Goal: Task Accomplishment & Management: Manage account settings

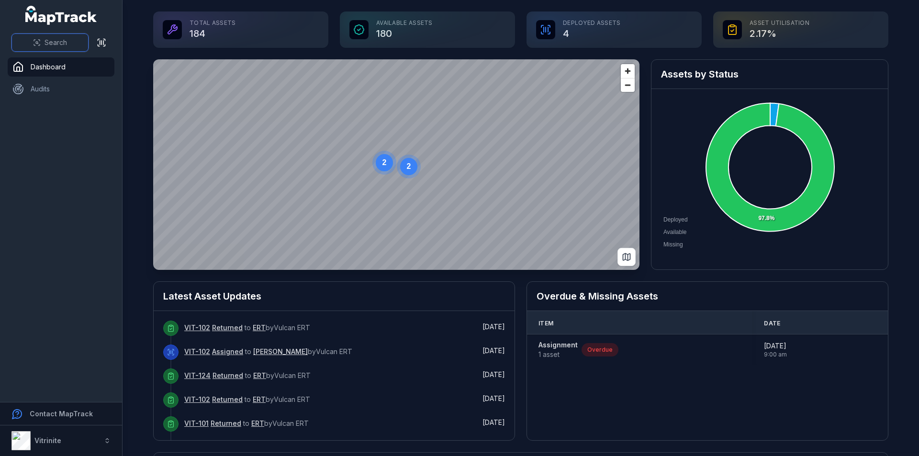
click at [16, 42] on button "Search" at bounding box center [49, 43] width 77 height 18
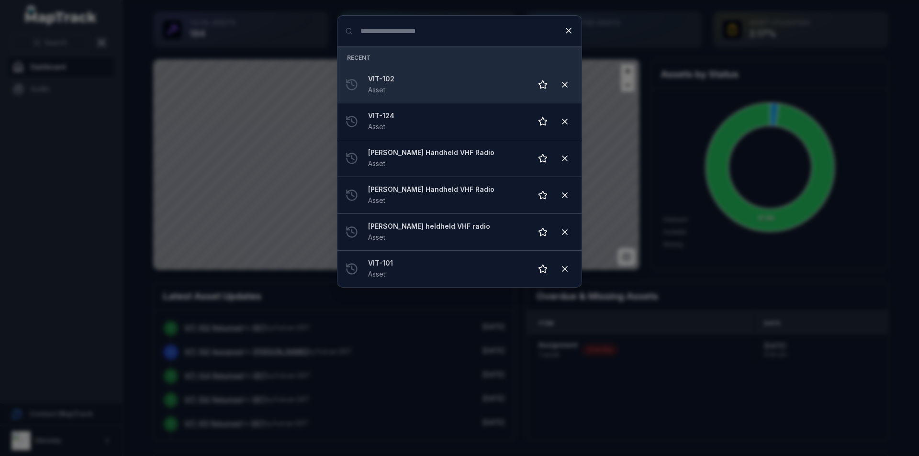
click at [435, 81] on strong "VIT-102" at bounding box center [446, 79] width 156 height 10
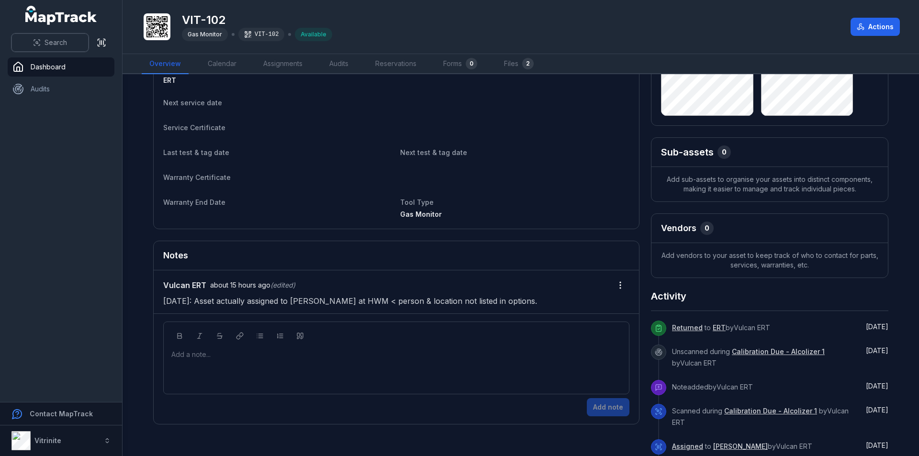
scroll to position [170, 0]
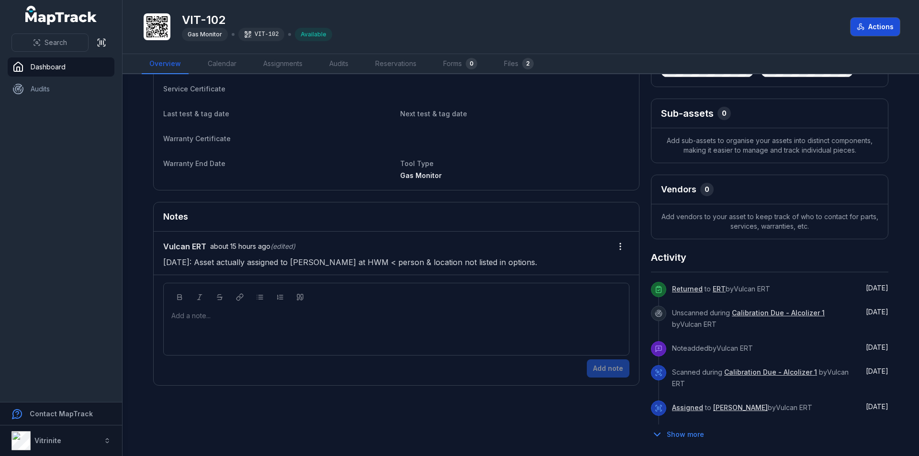
click at [891, 32] on button "Actions" at bounding box center [875, 27] width 49 height 18
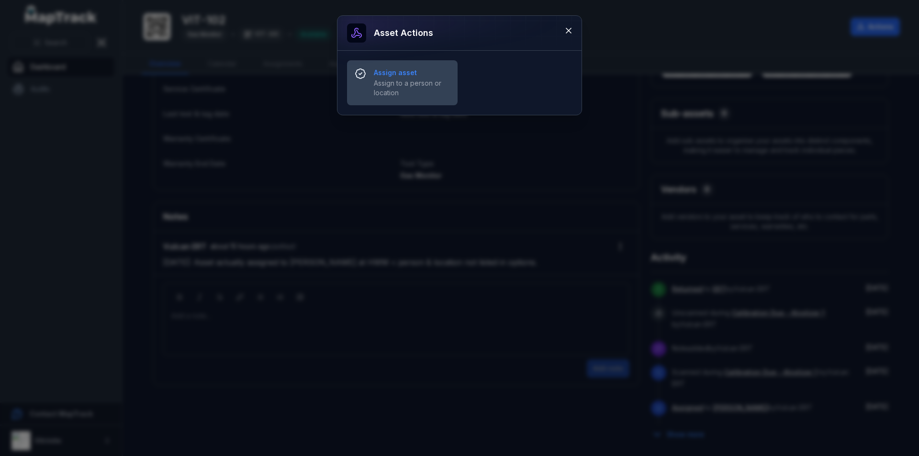
click at [383, 77] on strong "Assign asset" at bounding box center [412, 73] width 76 height 10
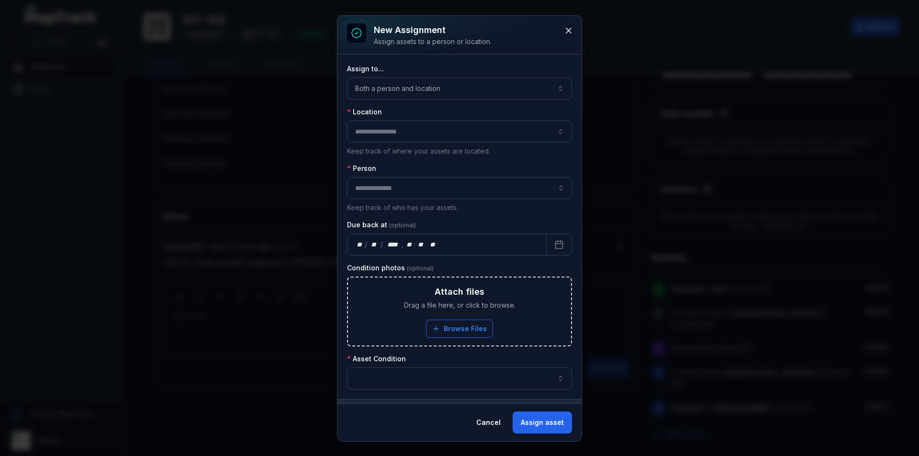
click at [448, 133] on button "button" at bounding box center [459, 132] width 225 height 22
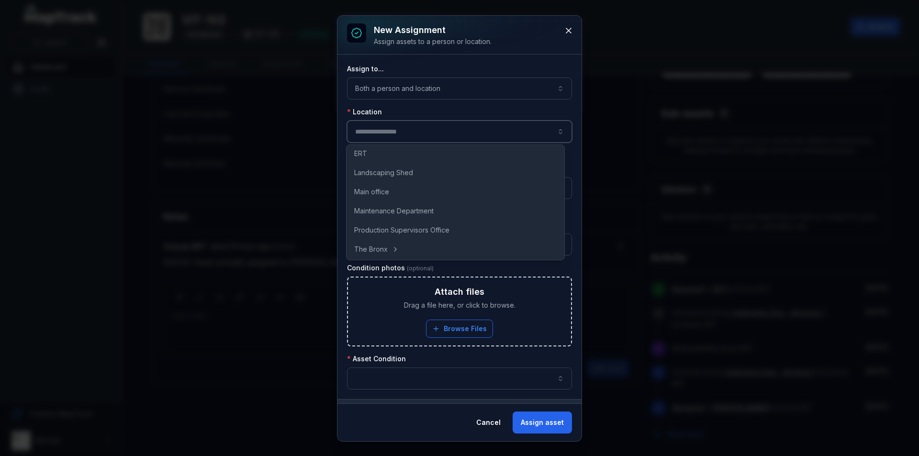
scroll to position [82, 0]
click at [410, 93] on button "Both a person and location ****" at bounding box center [459, 89] width 225 height 22
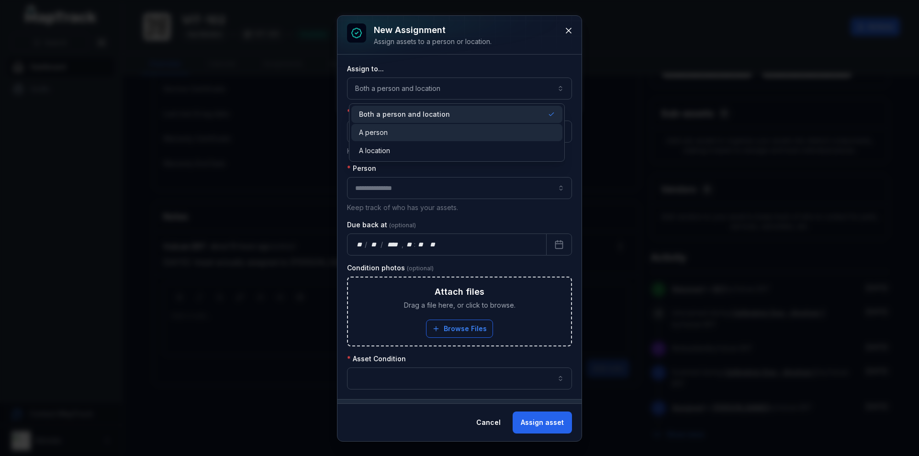
click at [411, 135] on div "A person" at bounding box center [457, 133] width 196 height 10
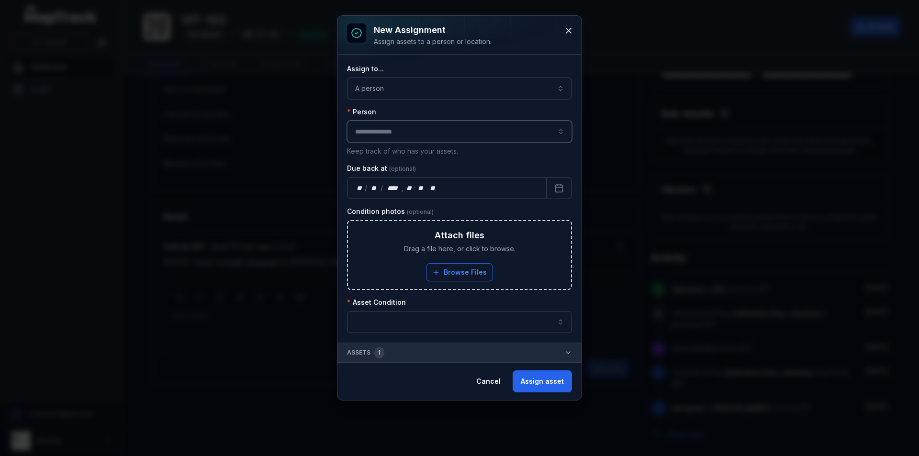
click at [385, 128] on input "assignment-add:person-label" at bounding box center [459, 132] width 225 height 22
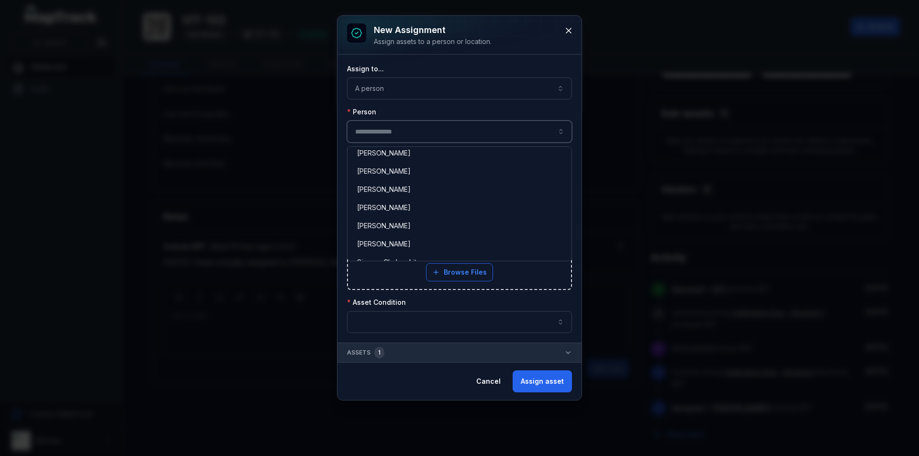
scroll to position [718, 0]
type input "**********"
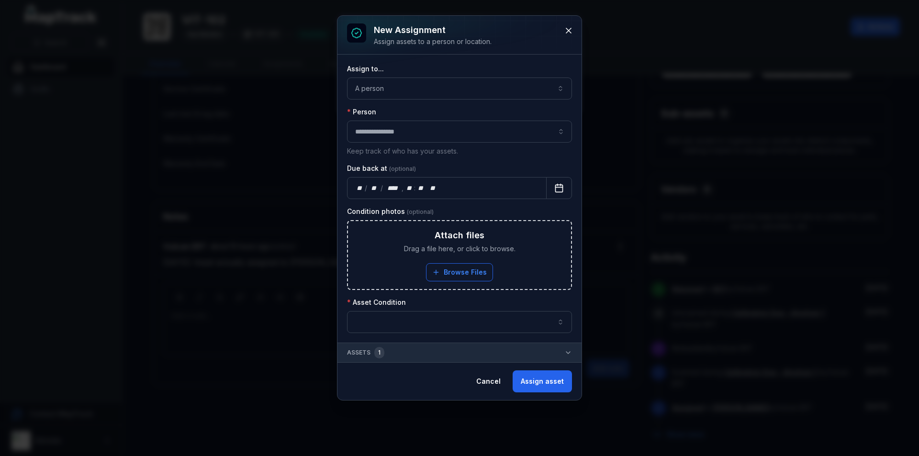
click at [566, 188] on button "Calendar" at bounding box center [559, 188] width 26 height 22
click at [407, 189] on div "** **" at bounding box center [407, 188] width 10 height 10
click at [505, 322] on button "button" at bounding box center [459, 322] width 225 height 22
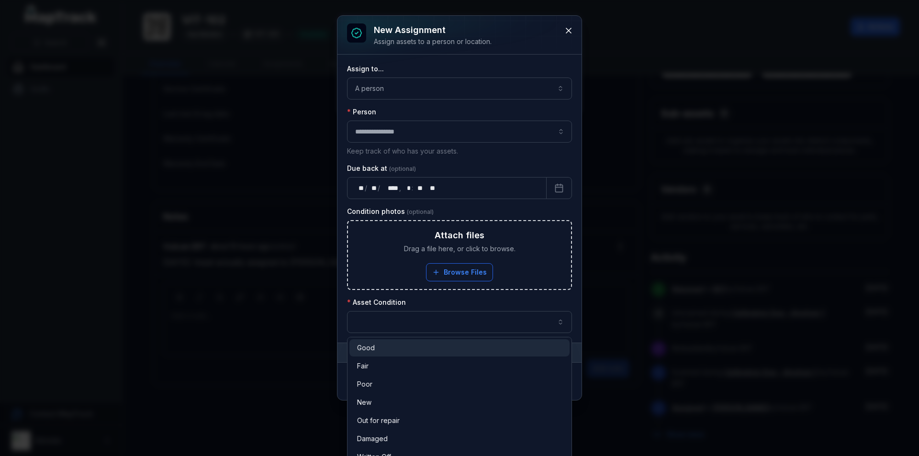
click at [477, 345] on div "Good" at bounding box center [459, 348] width 205 height 10
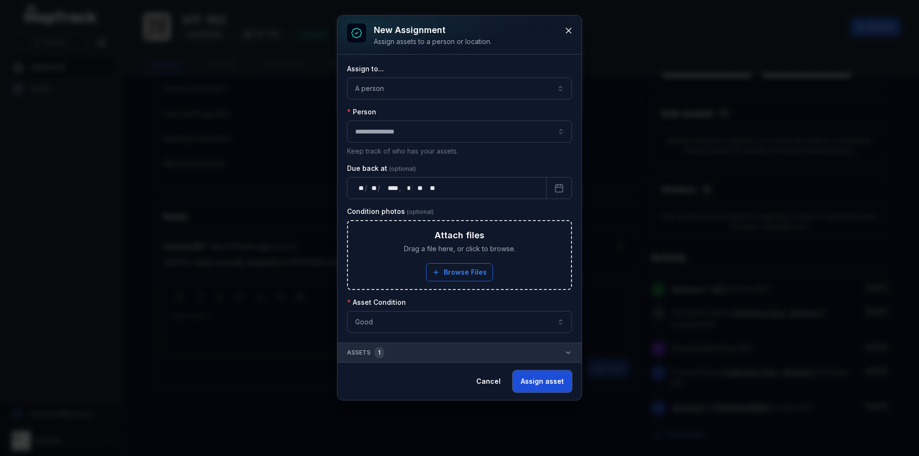
click at [553, 380] on button "Assign asset" at bounding box center [542, 382] width 59 height 22
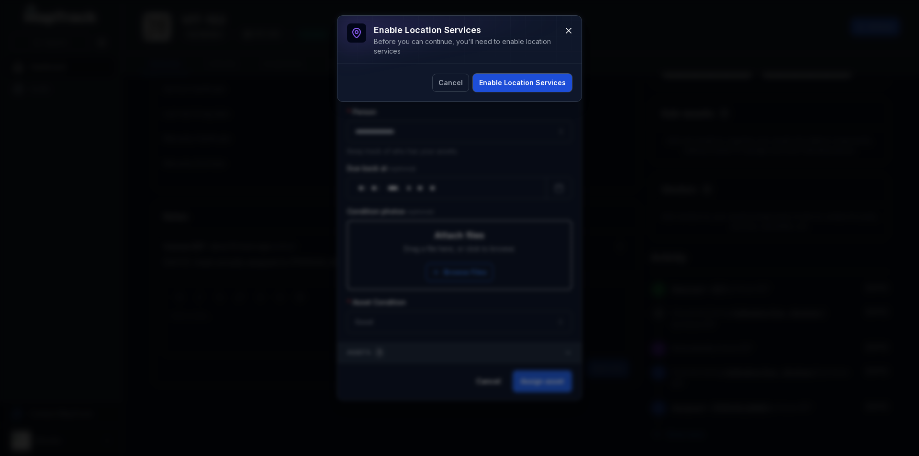
click at [517, 85] on button "Enable Location Services" at bounding box center [522, 83] width 99 height 18
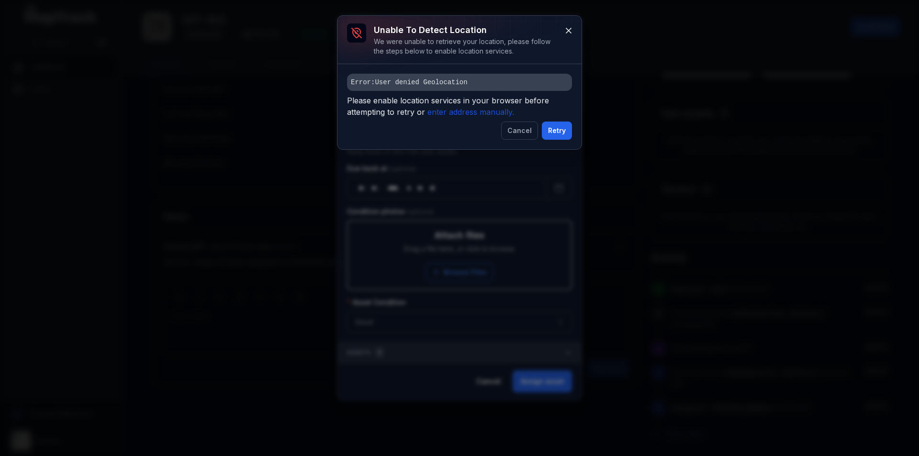
click at [448, 114] on icon "enter address manually." at bounding box center [471, 112] width 87 height 10
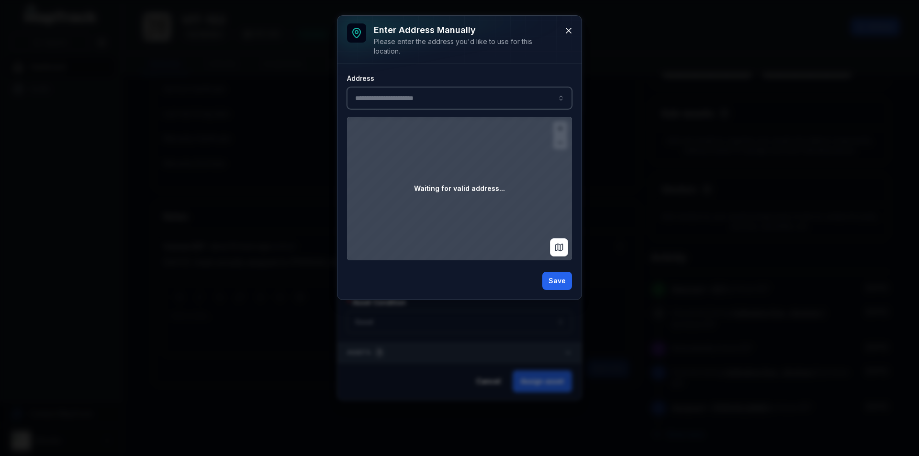
click at [438, 88] on input ":r4t:-form-item-label" at bounding box center [459, 98] width 225 height 22
type input "**********"
click at [423, 124] on span "[GEOGRAPHIC_DATA]" at bounding box center [391, 124] width 68 height 10
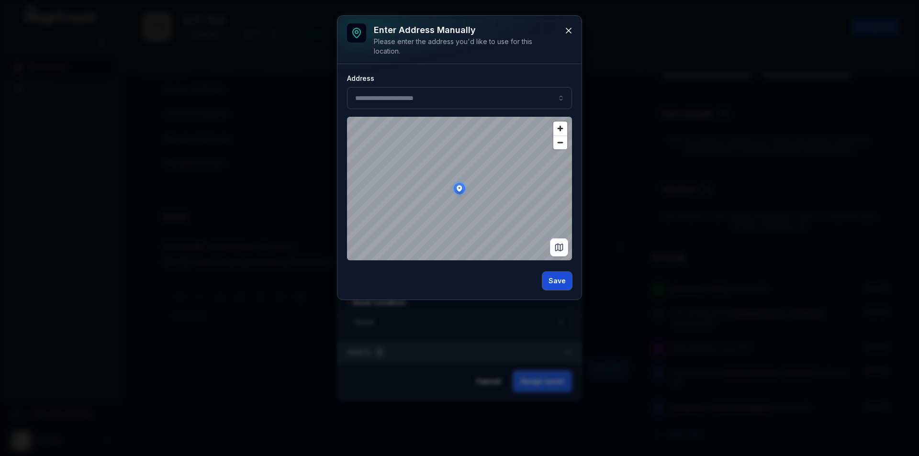
click at [564, 280] on button "Save" at bounding box center [557, 281] width 30 height 18
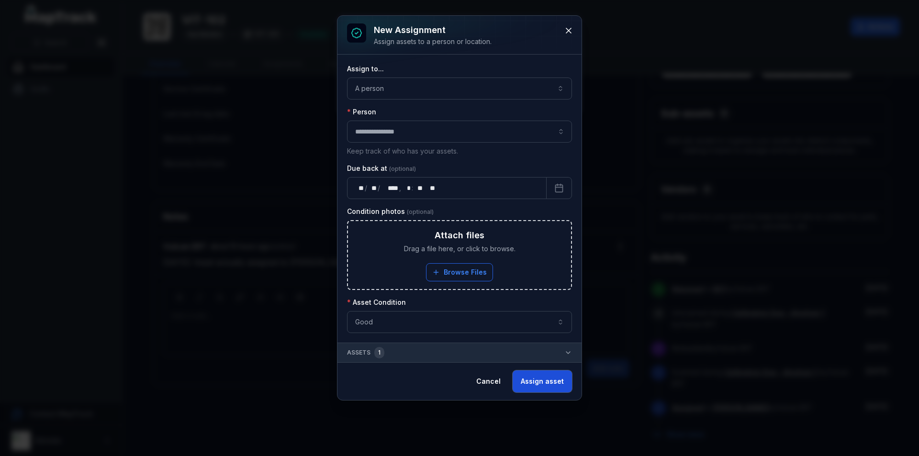
click at [547, 378] on button "Assign asset" at bounding box center [542, 382] width 59 height 22
